Goal: Find specific page/section: Find specific page/section

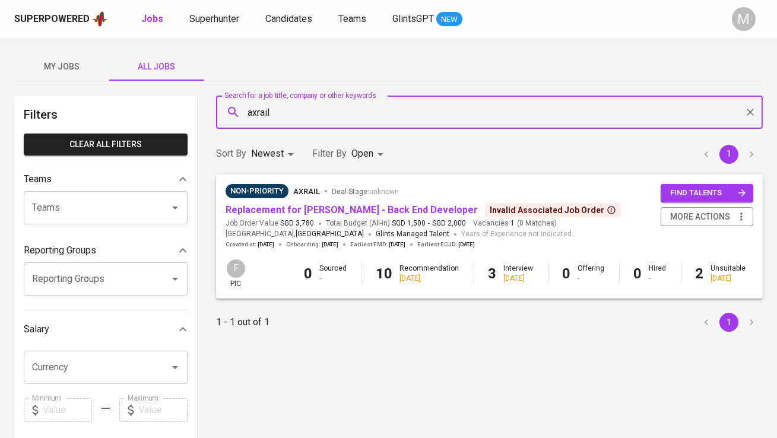
click at [83, 66] on span "My Jobs" at bounding box center [61, 66] width 81 height 15
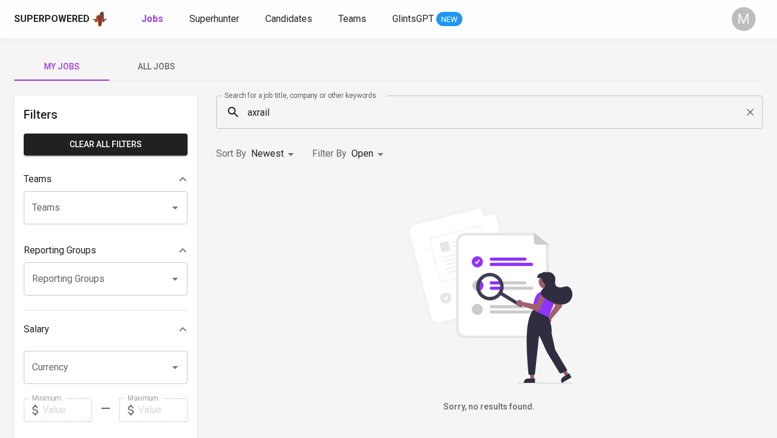
click at [292, 106] on input "axrail" at bounding box center [492, 112] width 495 height 23
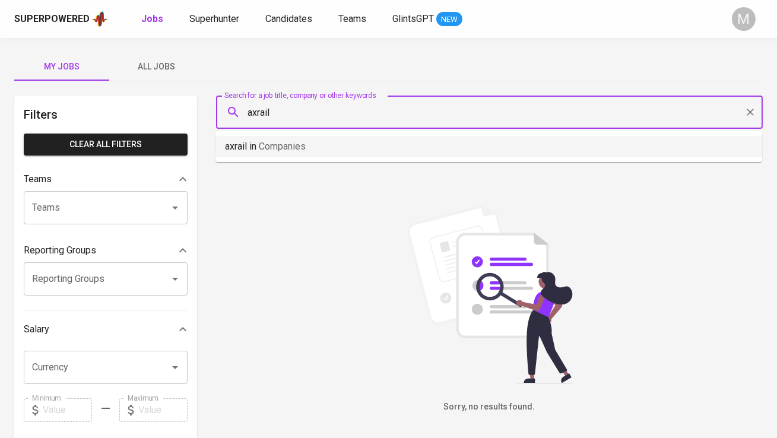
click at [751, 109] on icon "Clear" at bounding box center [751, 112] width 12 height 12
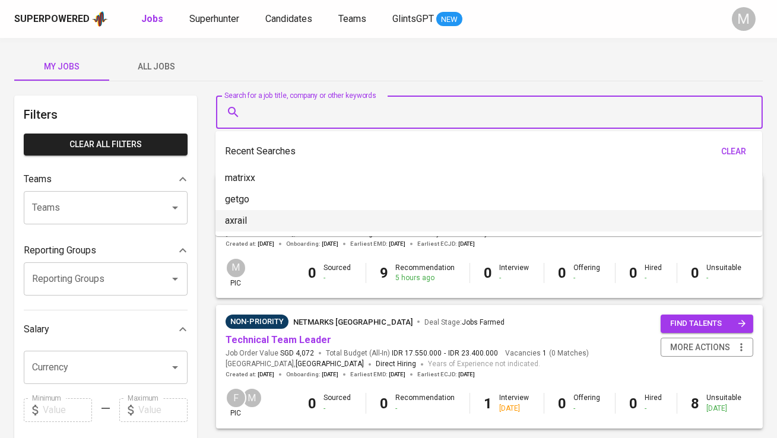
click at [346, 306] on div "Non-Priority Netmarks Indonesia Deal Stage : Jobs Farmed Technical Team Leader …" at bounding box center [489, 346] width 547 height 83
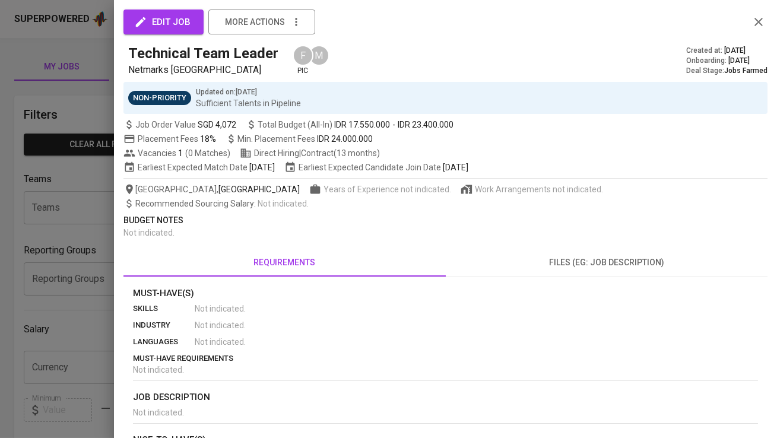
click at [36, 269] on div at bounding box center [388, 219] width 777 height 438
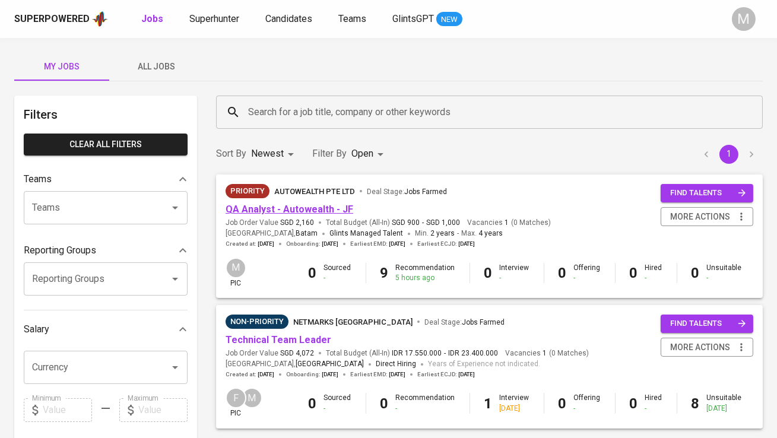
click at [310, 210] on link "QA Analyst - Autowealth - JF" at bounding box center [290, 209] width 128 height 11
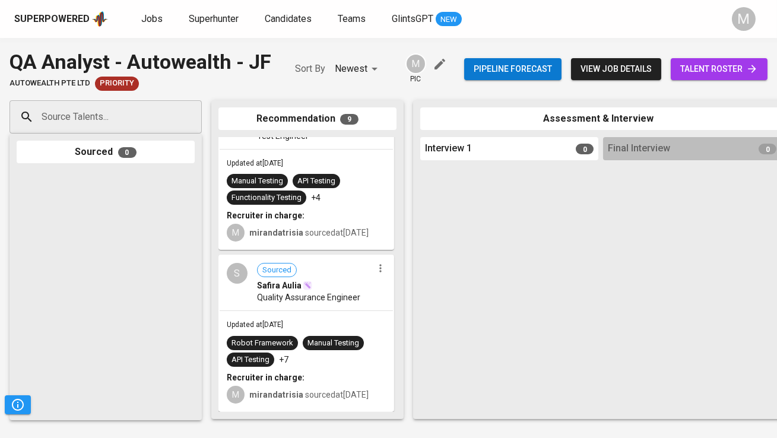
scroll to position [1155, 0]
click at [711, 72] on span "talent roster" at bounding box center [720, 69] width 78 height 15
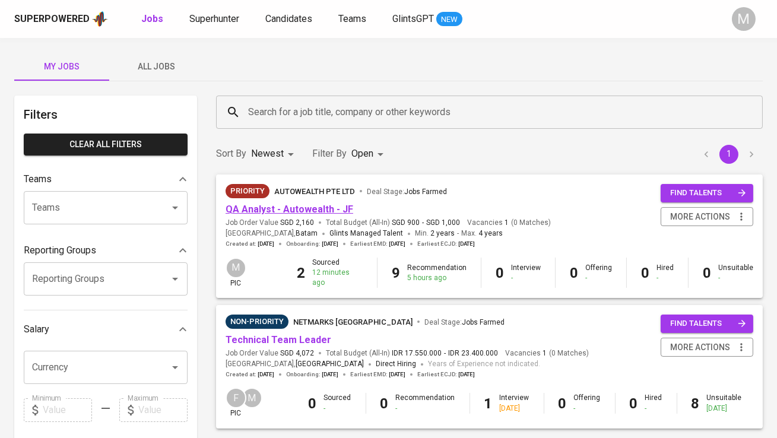
click at [294, 204] on link "QA Analyst - Autowealth - JF" at bounding box center [290, 209] width 128 height 11
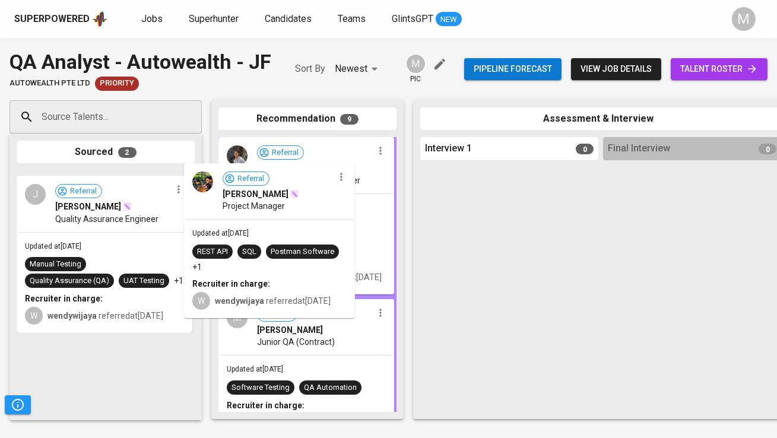
drag, startPoint x: 125, startPoint y: 224, endPoint x: 299, endPoint y: 216, distance: 174.2
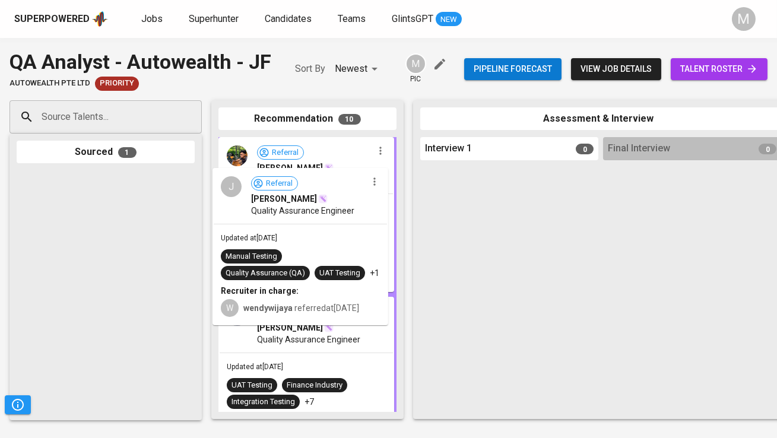
drag, startPoint x: 128, startPoint y: 219, endPoint x: 349, endPoint y: 218, distance: 220.3
